Goal: Information Seeking & Learning: Learn about a topic

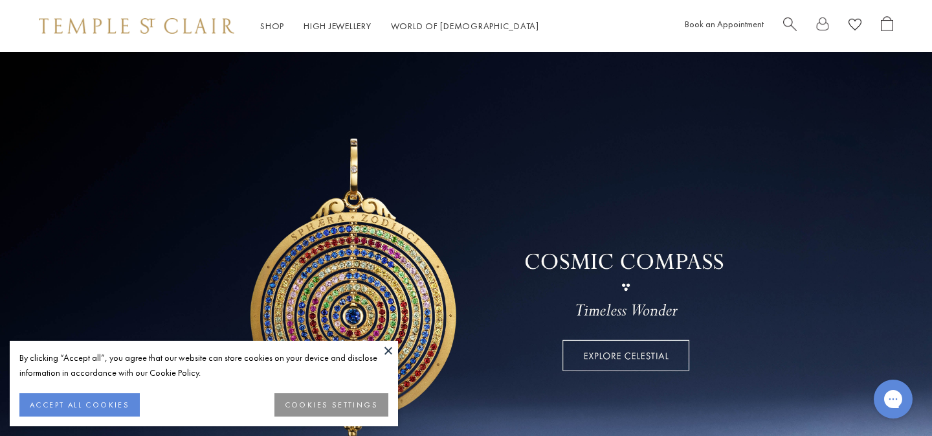
click at [384, 350] on button at bounding box center [388, 349] width 19 height 19
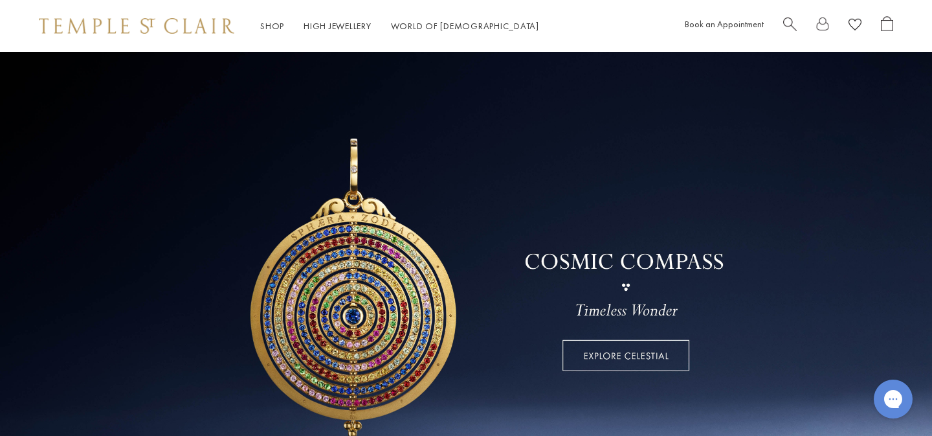
scroll to position [37, 0]
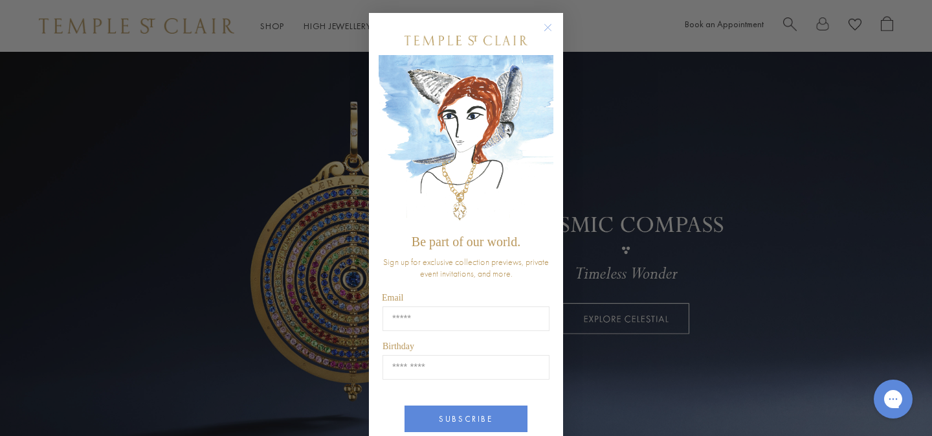
click at [546, 27] on circle "Close dialog" at bounding box center [548, 28] width 16 height 16
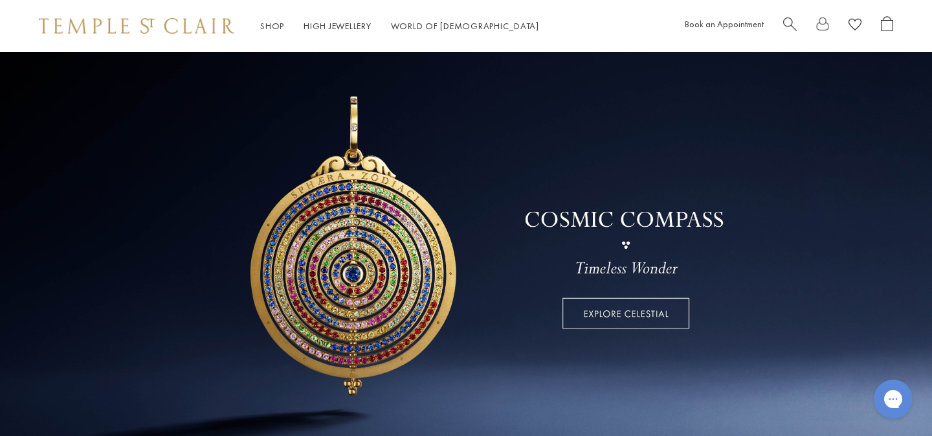
scroll to position [0, 0]
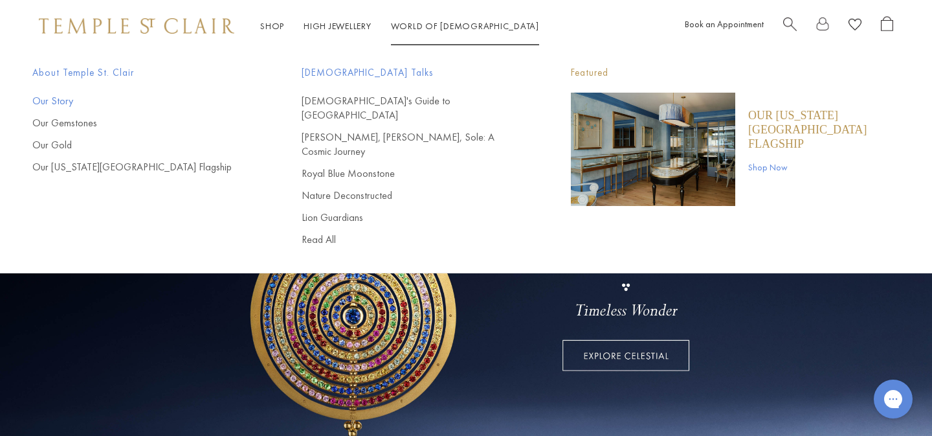
click at [52, 100] on link "Our Story" at bounding box center [140, 101] width 217 height 14
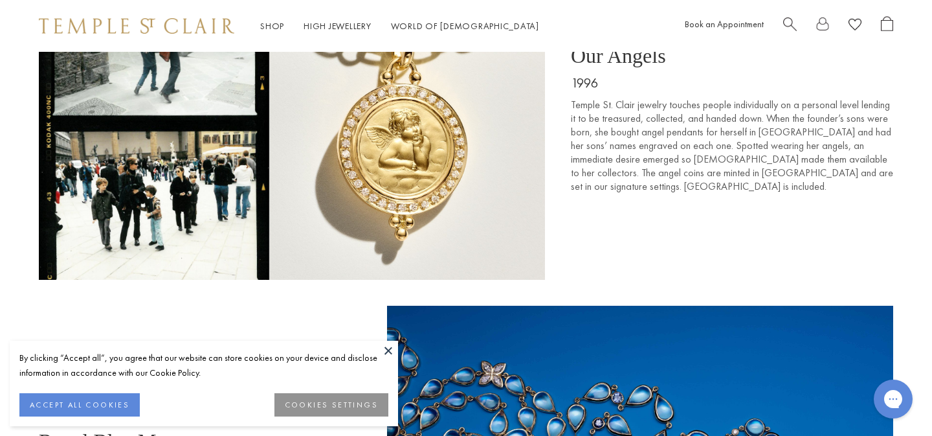
scroll to position [2096, 0]
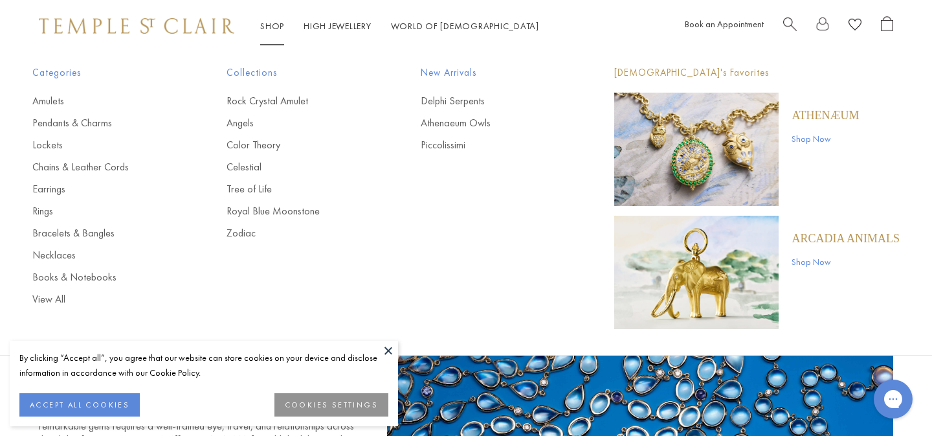
click at [281, 24] on link "Shop Shop" at bounding box center [272, 26] width 24 height 12
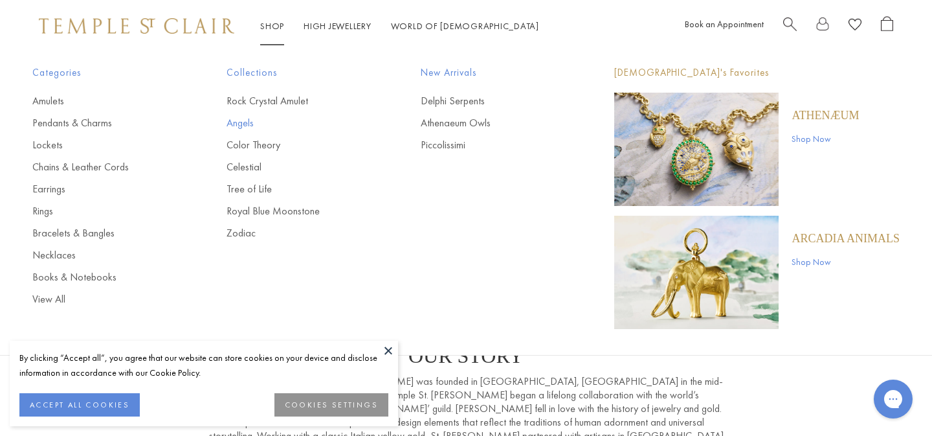
click at [249, 118] on link "Angels" at bounding box center [298, 123] width 142 height 14
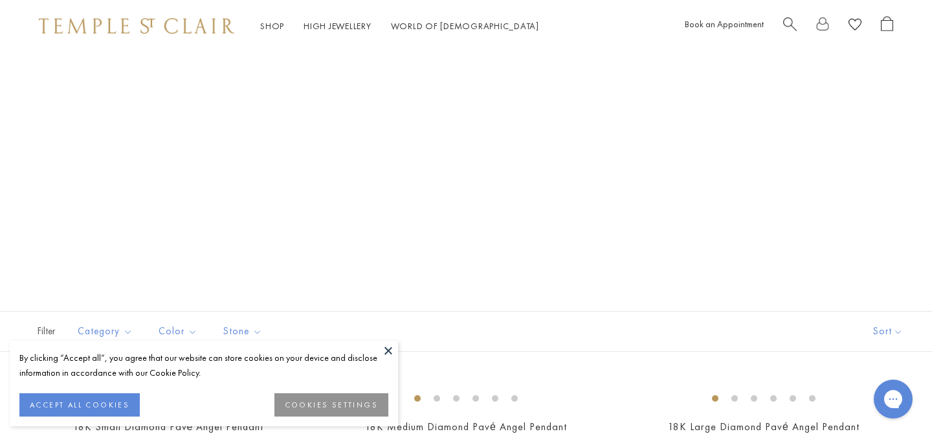
click at [384, 348] on button at bounding box center [388, 349] width 19 height 19
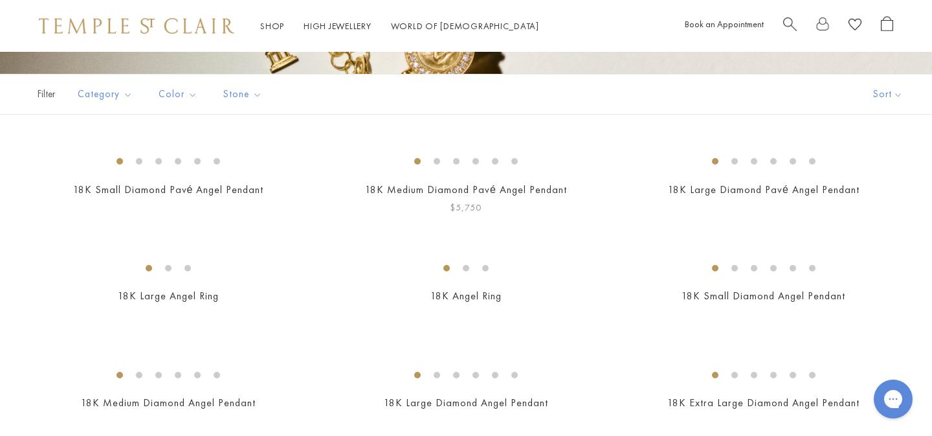
scroll to position [256, 0]
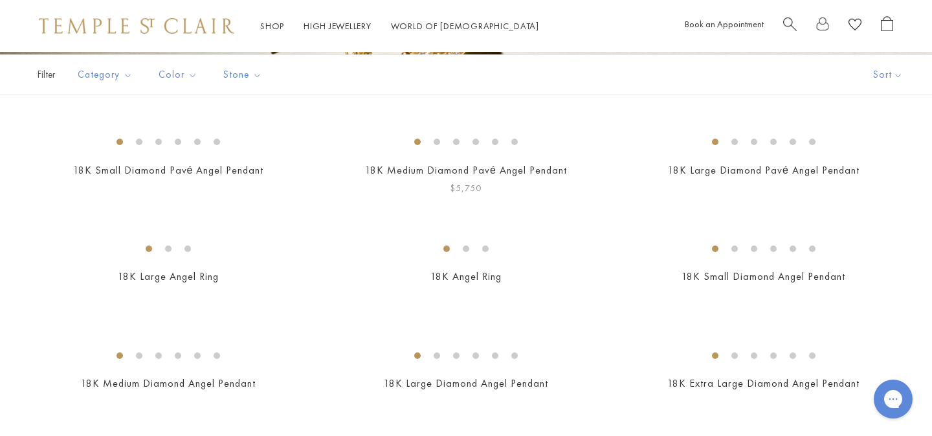
click at [0, 0] on img at bounding box center [0, 0] width 0 height 0
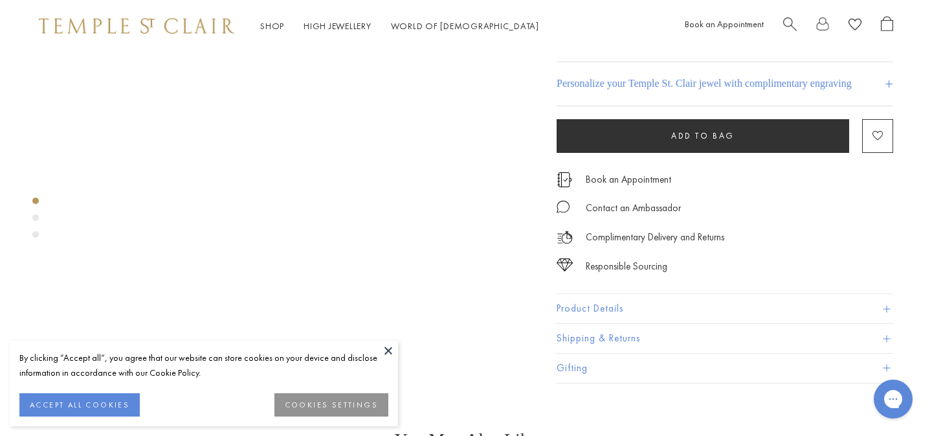
scroll to position [160, 0]
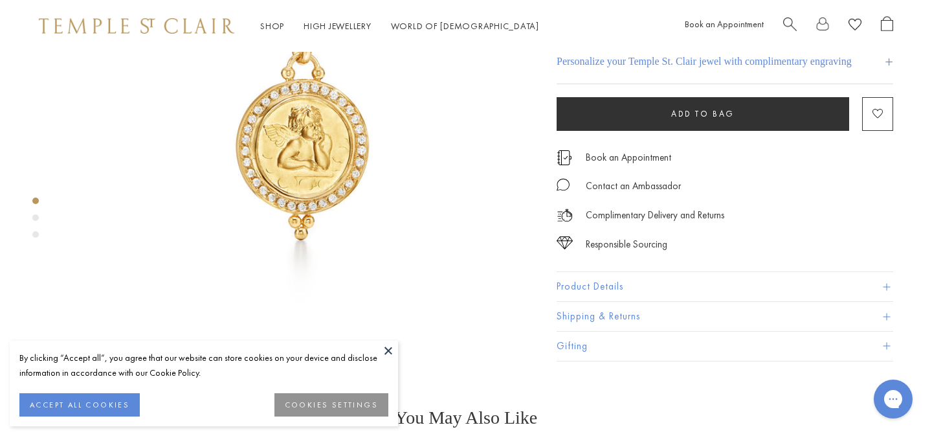
click at [668, 252] on div "Responsible Sourcing" at bounding box center [725, 237] width 337 height 29
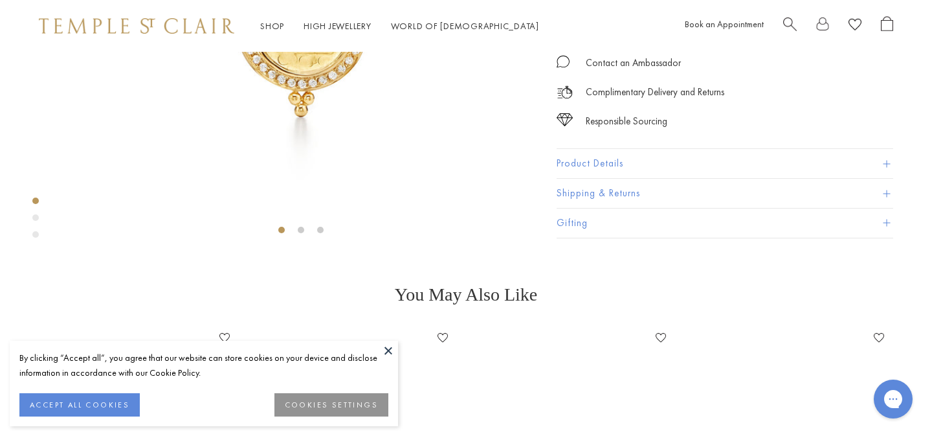
scroll to position [285, 0]
click at [664, 176] on button "Product Details" at bounding box center [725, 161] width 337 height 29
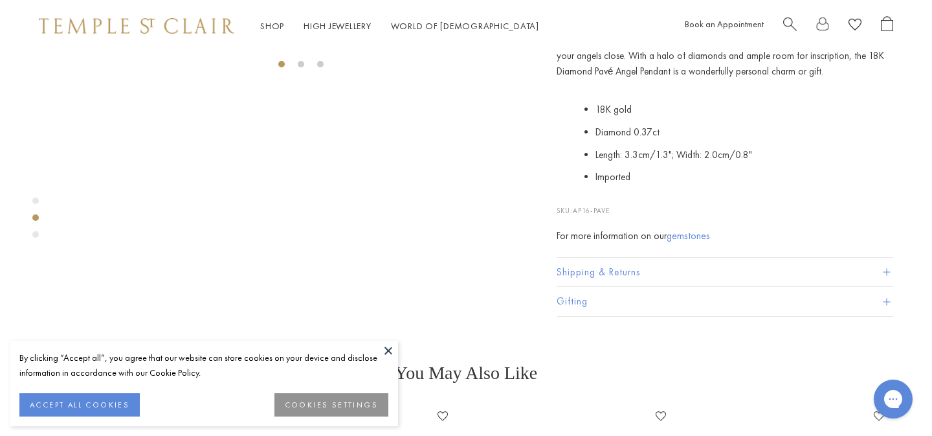
scroll to position [452, 0]
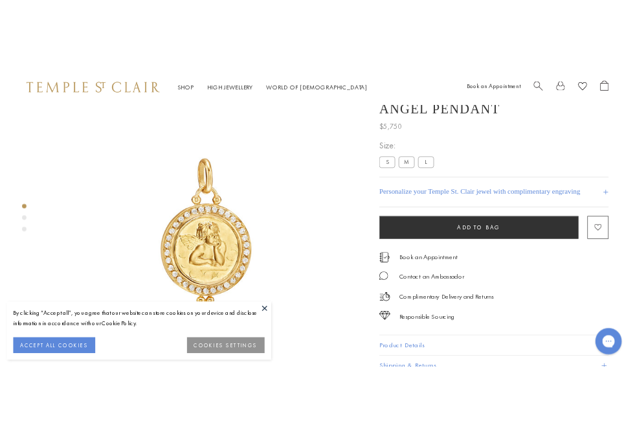
scroll to position [12, 0]
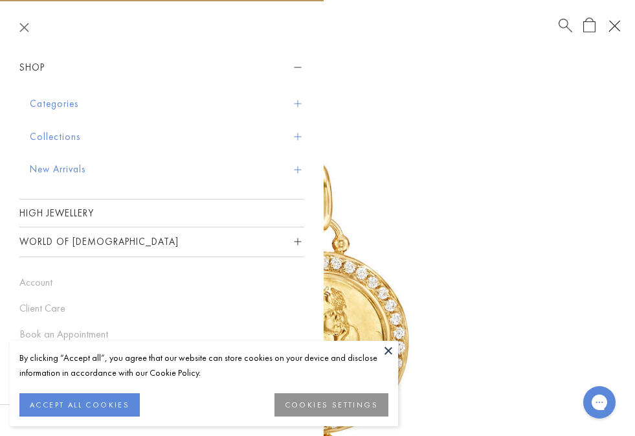
click at [300, 100] on span "Sidebar navigation" at bounding box center [297, 103] width 7 height 7
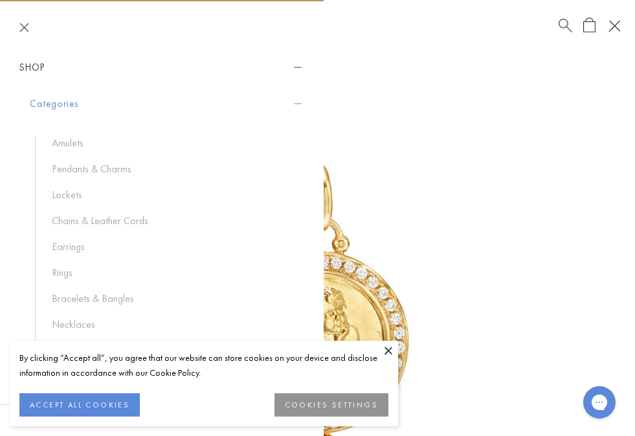
click at [300, 100] on span "Sidebar navigation" at bounding box center [297, 103] width 7 height 7
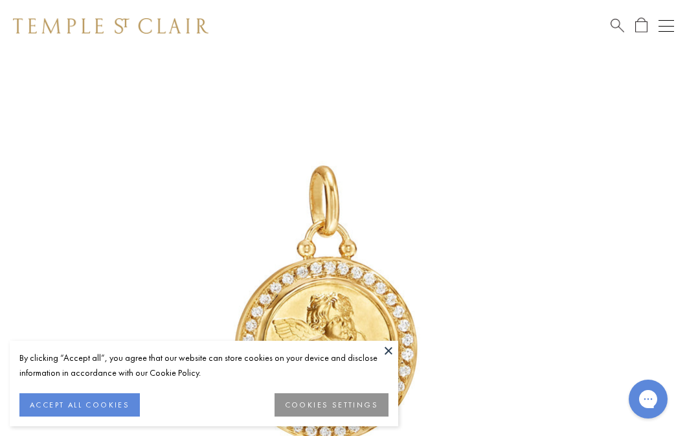
click at [667, 24] on button "Open navigation" at bounding box center [666, 26] width 16 height 16
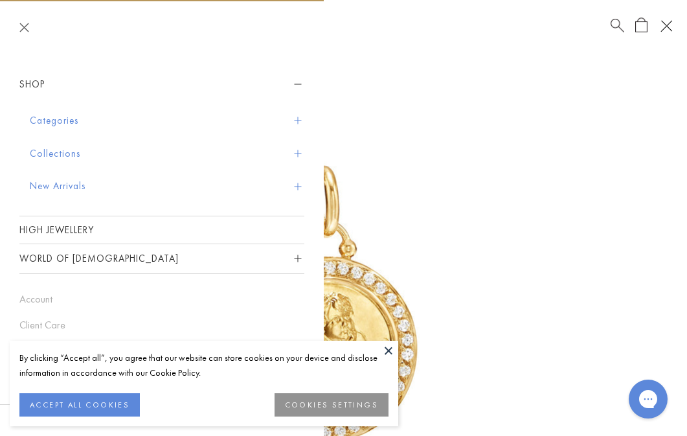
click at [29, 28] on header at bounding box center [162, 27] width 324 height 52
click at [19, 20] on header at bounding box center [162, 27] width 324 height 52
click at [23, 28] on button "Close navigation" at bounding box center [24, 28] width 10 height 10
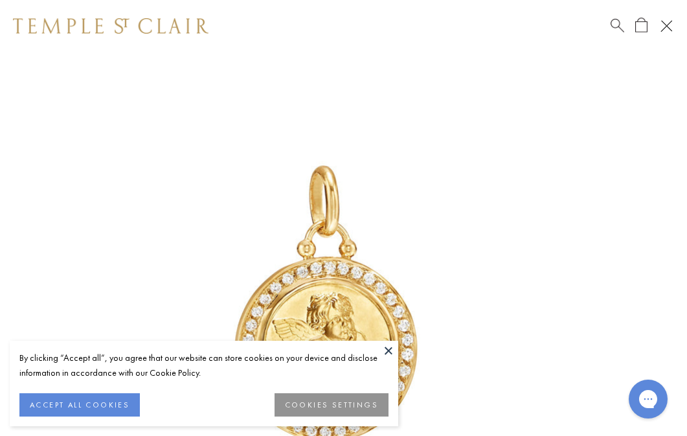
click at [22, 18] on img at bounding box center [110, 26] width 195 height 16
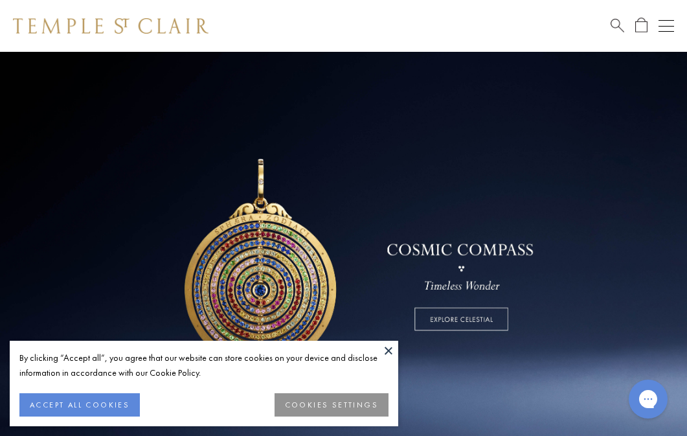
click at [671, 32] on button "Open navigation" at bounding box center [666, 26] width 16 height 16
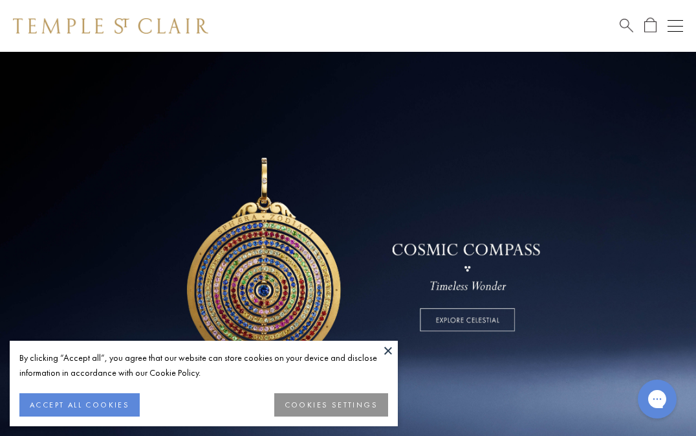
click at [679, 19] on button "Open navigation" at bounding box center [676, 26] width 16 height 16
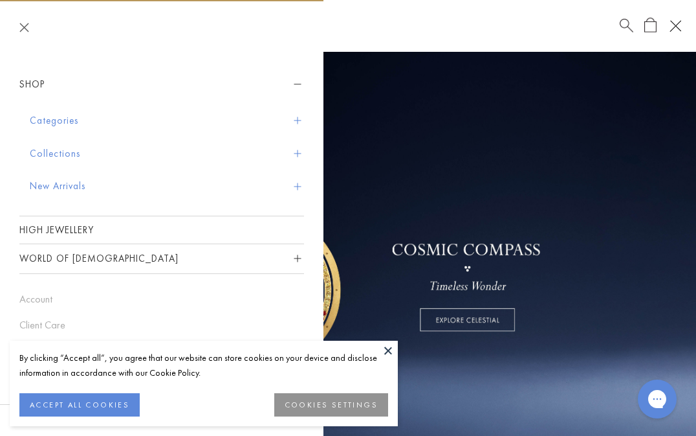
click at [26, 24] on button "Close navigation" at bounding box center [24, 28] width 10 height 10
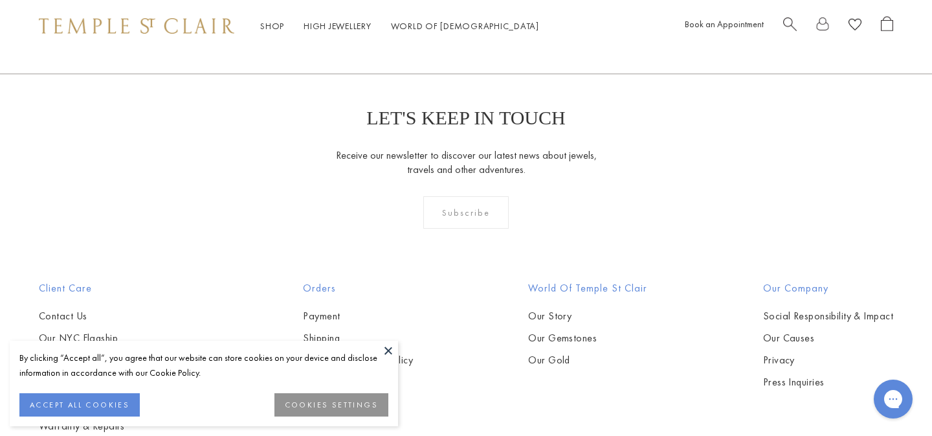
scroll to position [3595, 0]
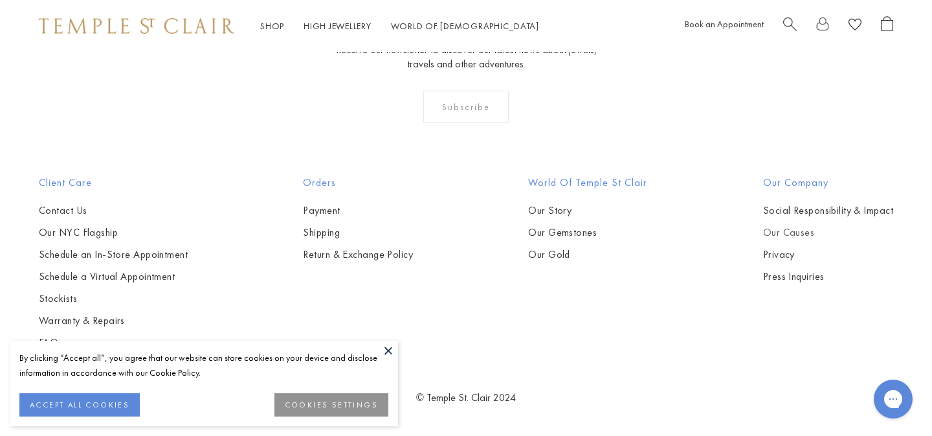
click at [790, 234] on link "Our Causes" at bounding box center [828, 232] width 130 height 14
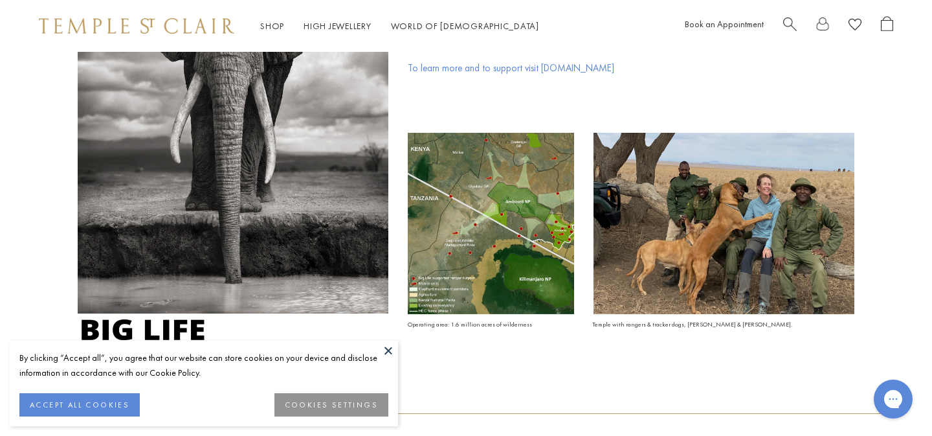
scroll to position [485, 0]
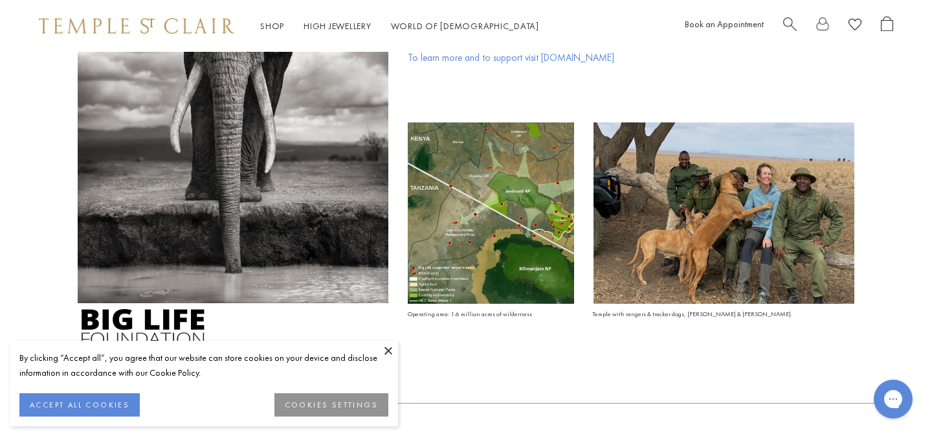
click at [389, 346] on button at bounding box center [388, 349] width 19 height 19
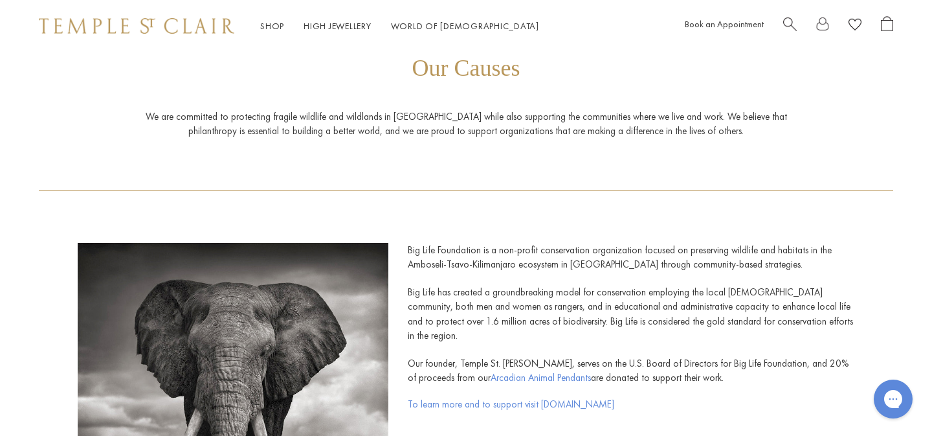
scroll to position [0, 0]
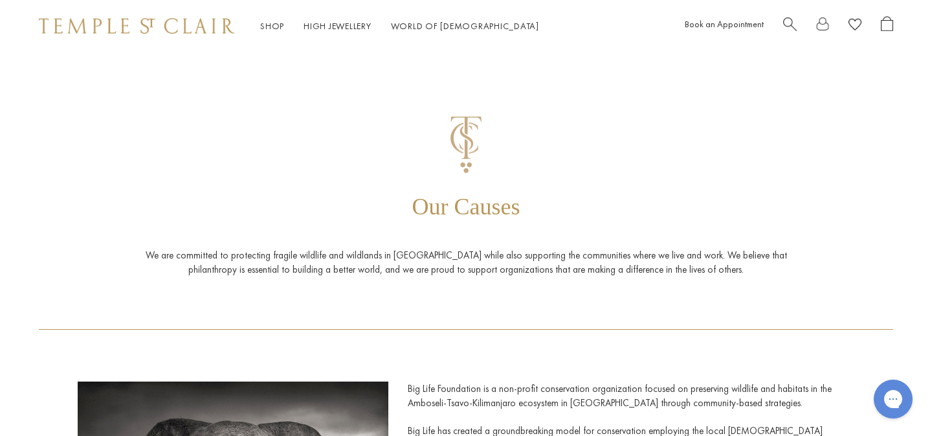
click at [191, 14] on div "Shop Shop Categories Amulets Pendants & Charms Lockets Chains & Leather Cords E…" at bounding box center [466, 26] width 932 height 52
click at [185, 28] on img at bounding box center [136, 26] width 195 height 16
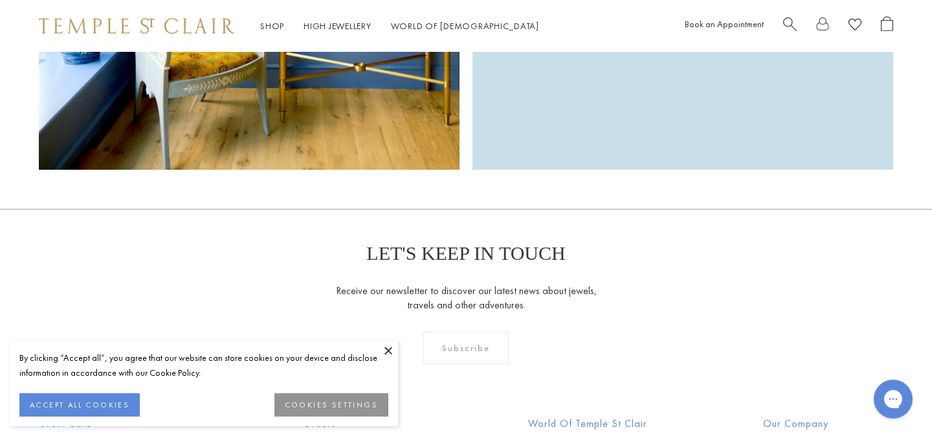
scroll to position [3595, 0]
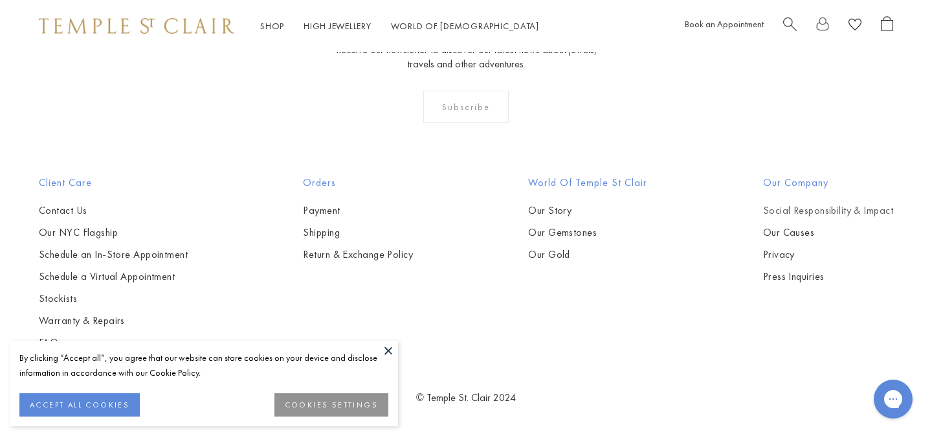
click at [775, 212] on link "Social Responsibility & Impact" at bounding box center [828, 210] width 130 height 14
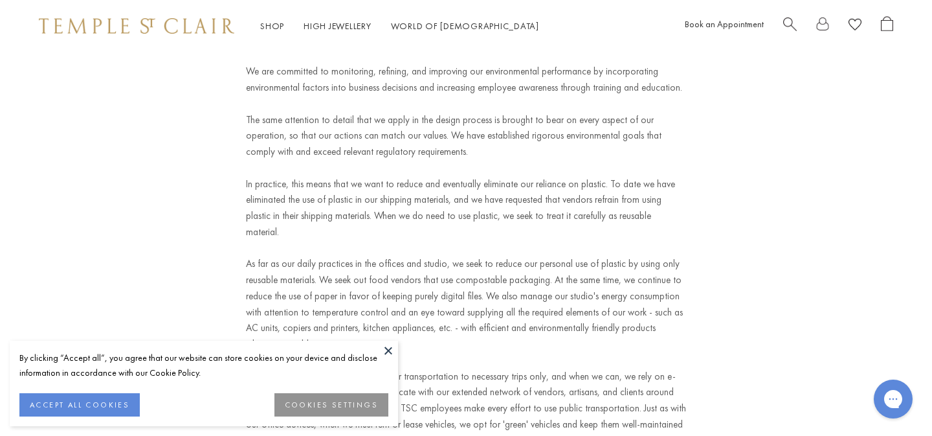
scroll to position [2372, 0]
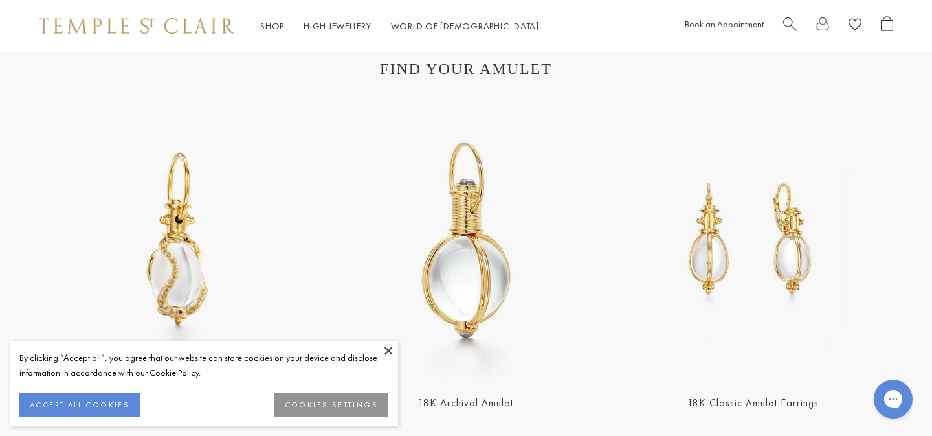
scroll to position [2405, 0]
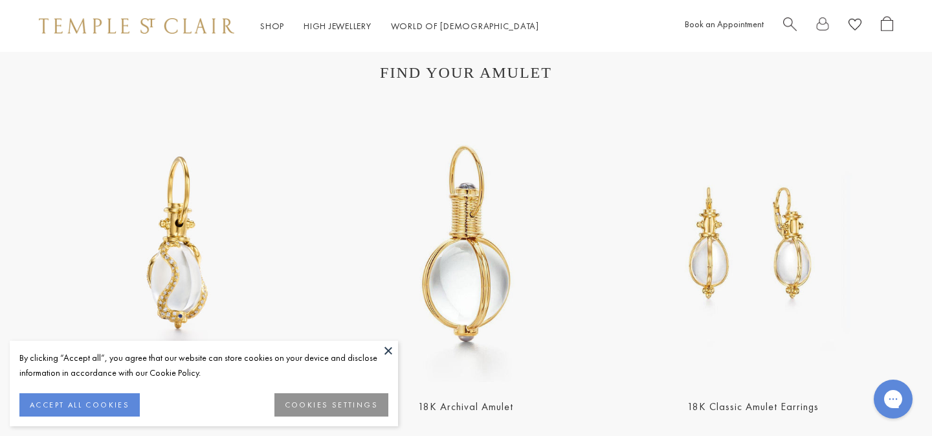
click at [399, 206] on img at bounding box center [466, 244] width 280 height 280
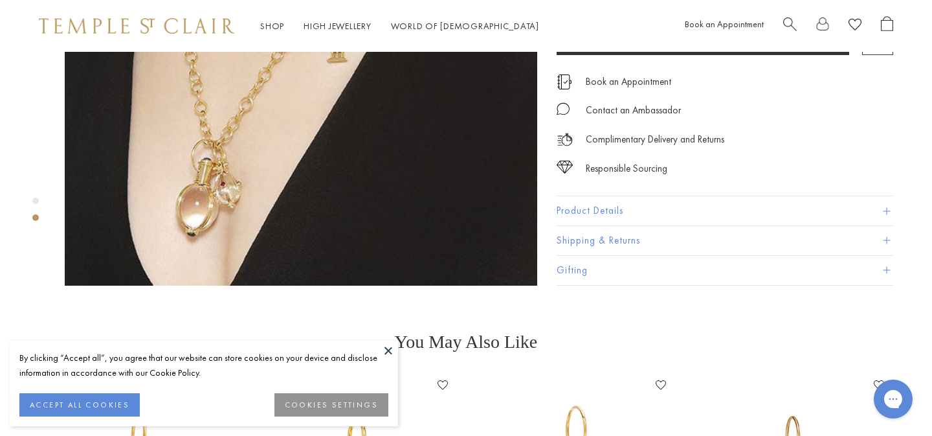
scroll to position [733, 0]
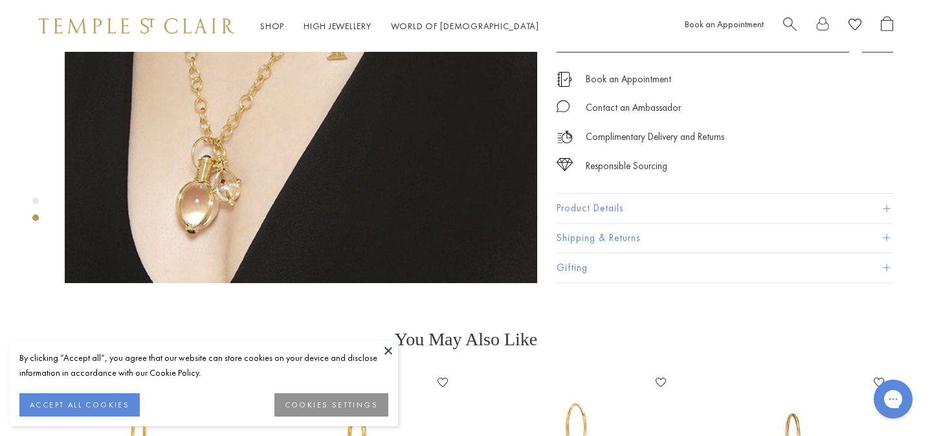
click at [722, 194] on button "Product Details" at bounding box center [725, 208] width 337 height 29
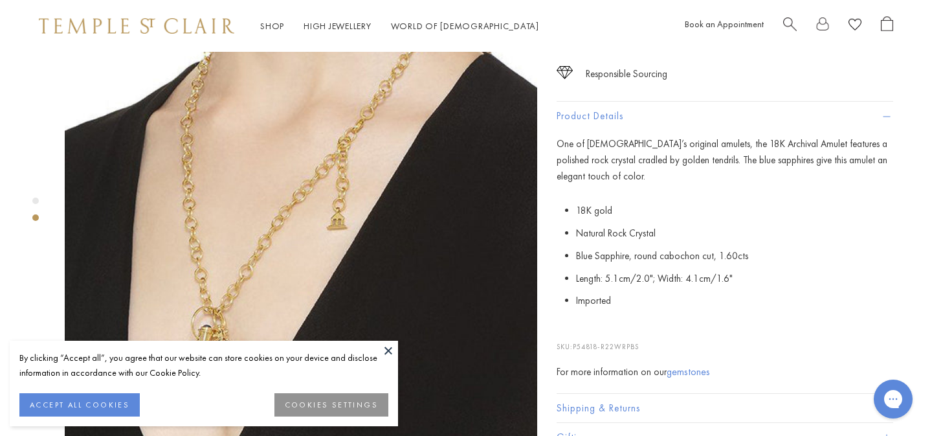
scroll to position [553, 0]
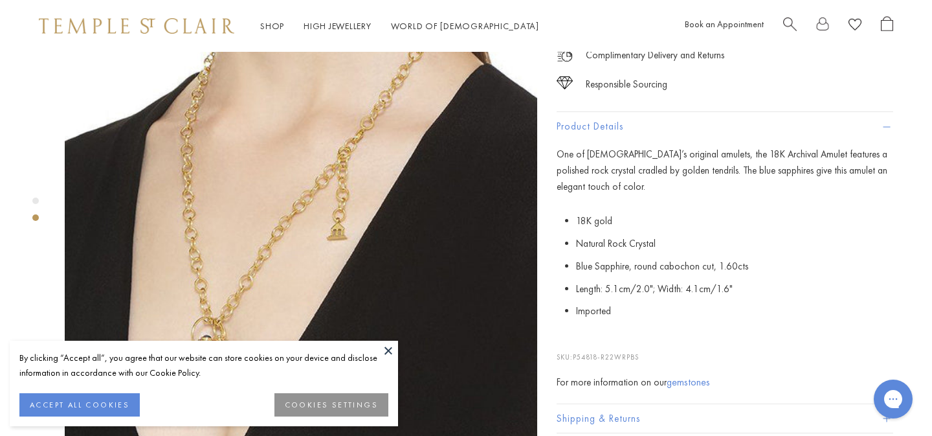
click at [733, 126] on button "Product Details" at bounding box center [725, 126] width 337 height 29
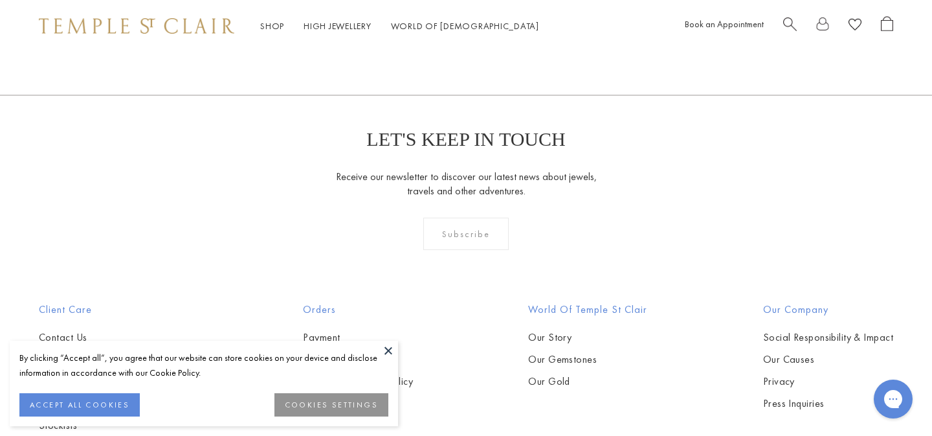
scroll to position [1857, 0]
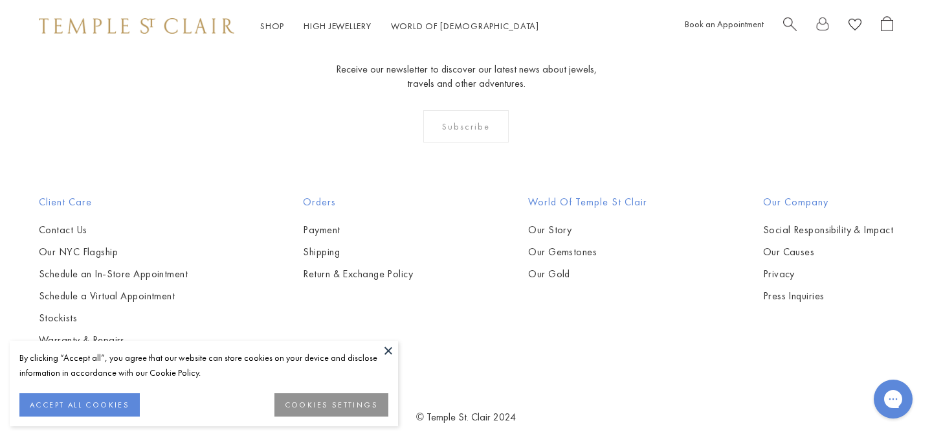
click at [383, 351] on button at bounding box center [388, 349] width 19 height 19
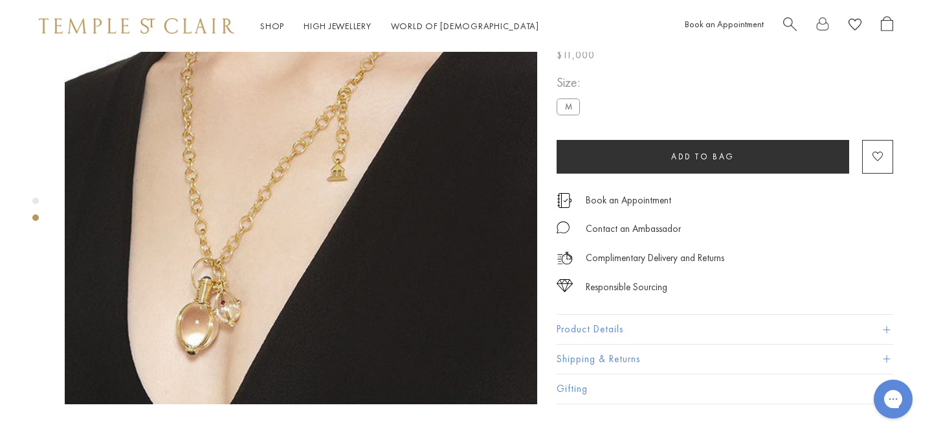
scroll to position [610, 1]
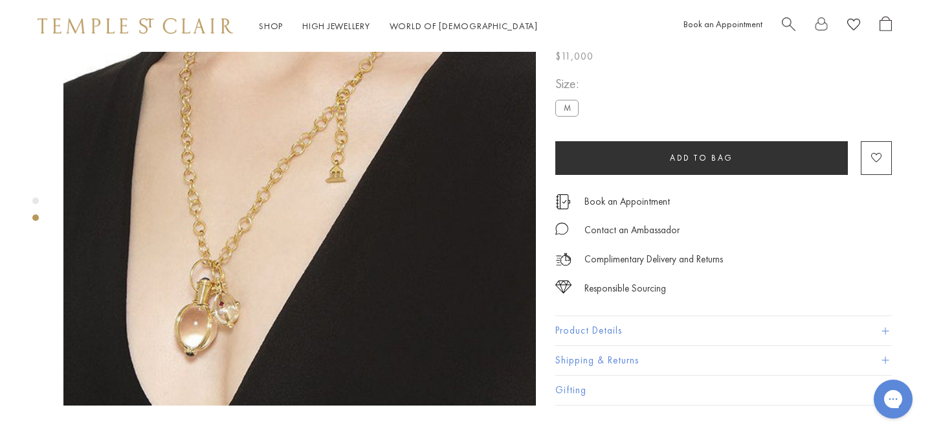
click at [603, 316] on button "Product Details" at bounding box center [723, 330] width 337 height 29
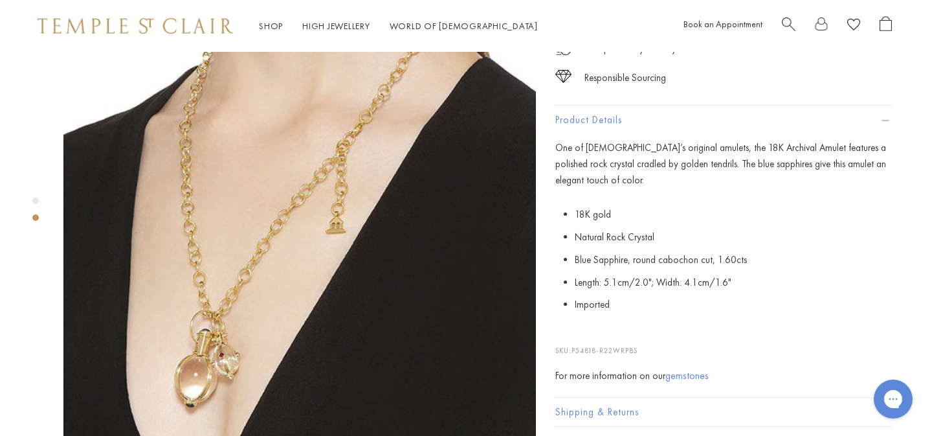
scroll to position [557, 1]
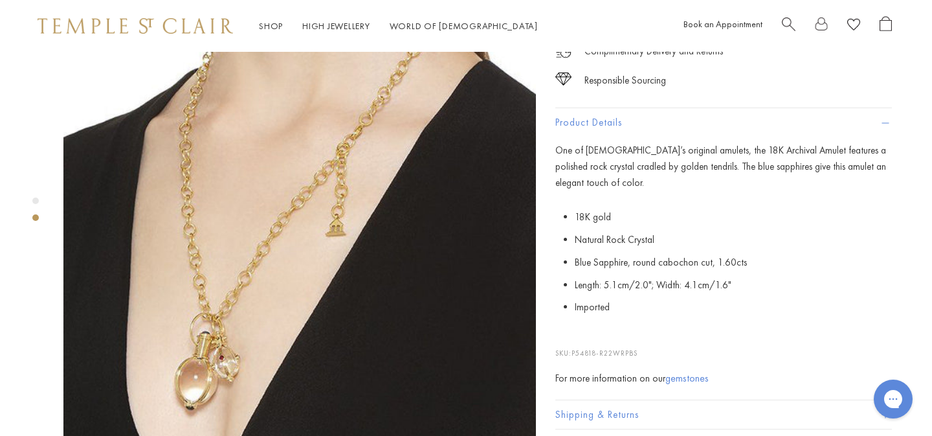
click at [648, 113] on button "Product Details" at bounding box center [723, 122] width 337 height 29
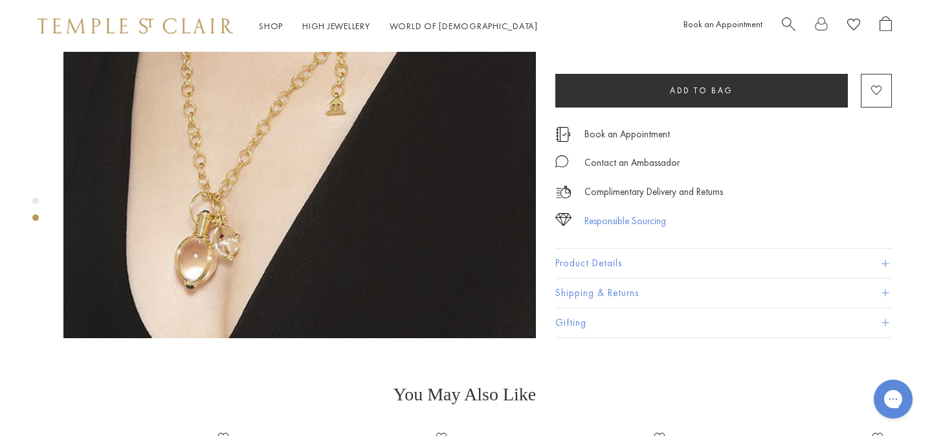
scroll to position [682, 1]
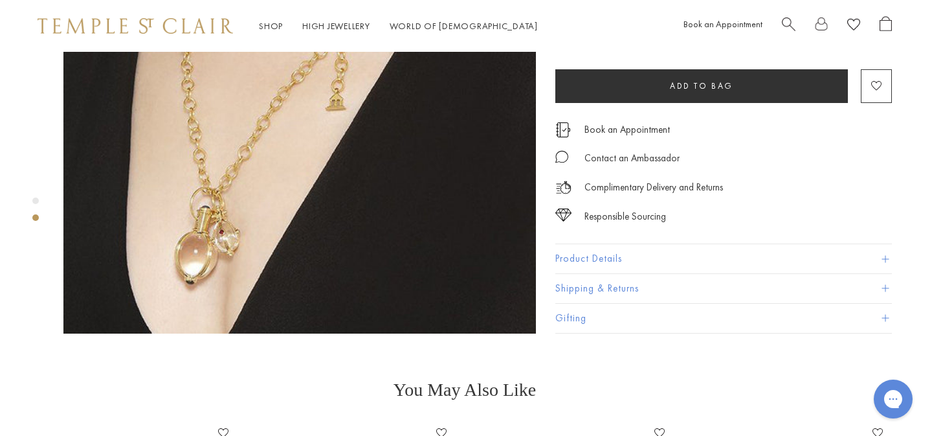
click at [621, 280] on button "Shipping & Returns" at bounding box center [723, 288] width 337 height 29
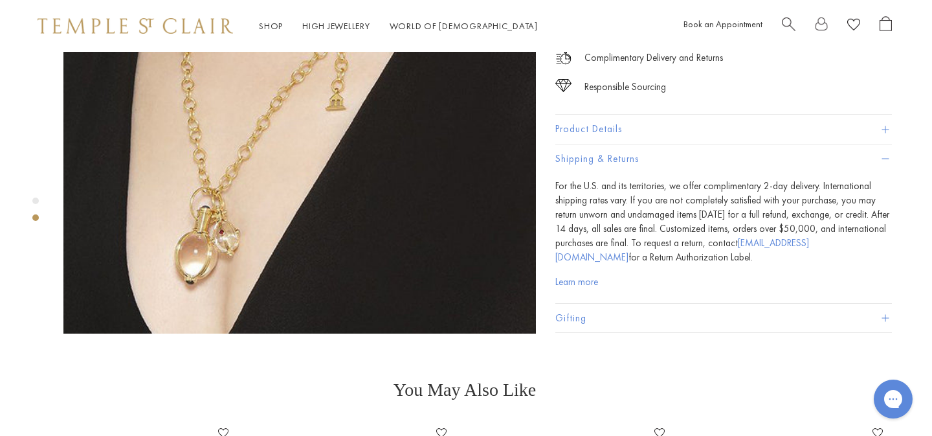
click at [672, 145] on button "Shipping & Returns" at bounding box center [723, 159] width 337 height 29
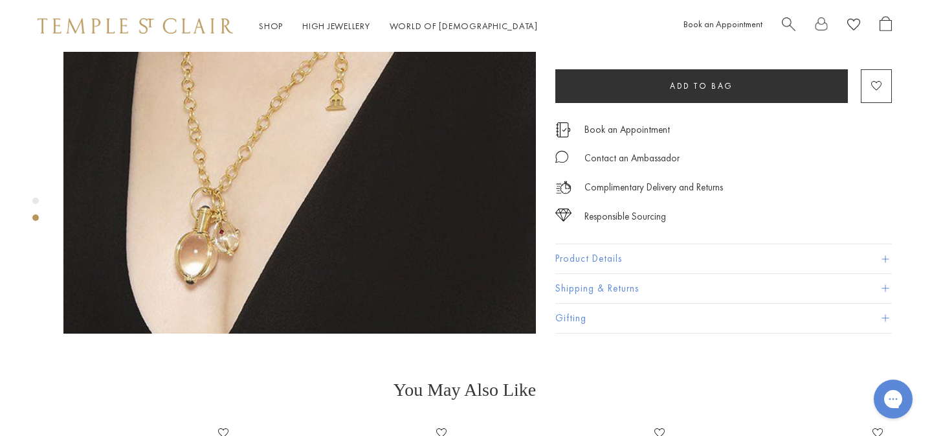
click at [625, 304] on button "Gifting" at bounding box center [723, 318] width 337 height 29
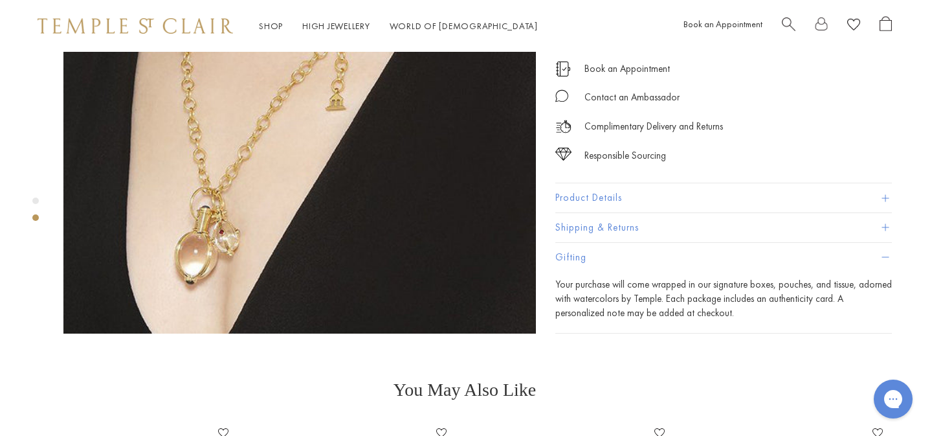
click at [640, 215] on button "Shipping & Returns" at bounding box center [723, 227] width 337 height 29
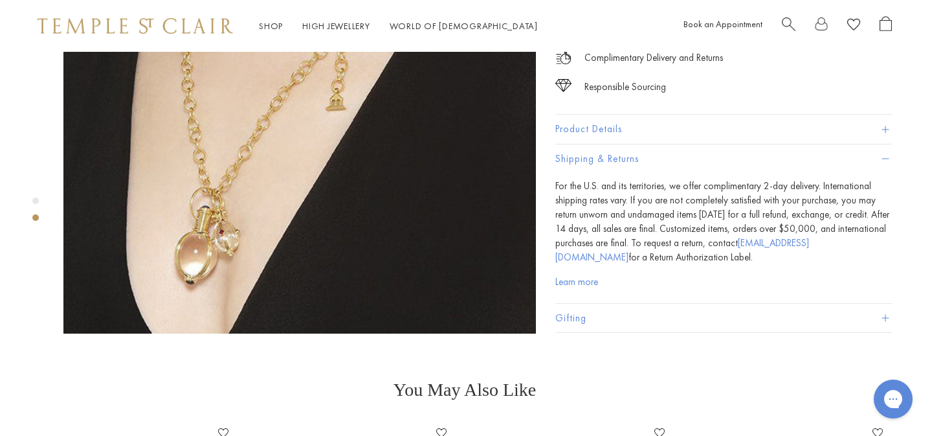
click at [624, 304] on button "Gifting" at bounding box center [723, 318] width 337 height 29
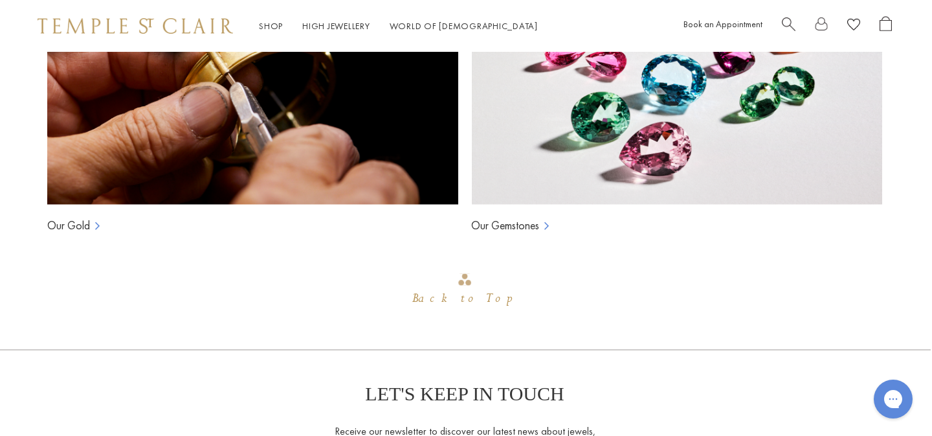
scroll to position [1857, 1]
